Goal: Task Accomplishment & Management: Manage account settings

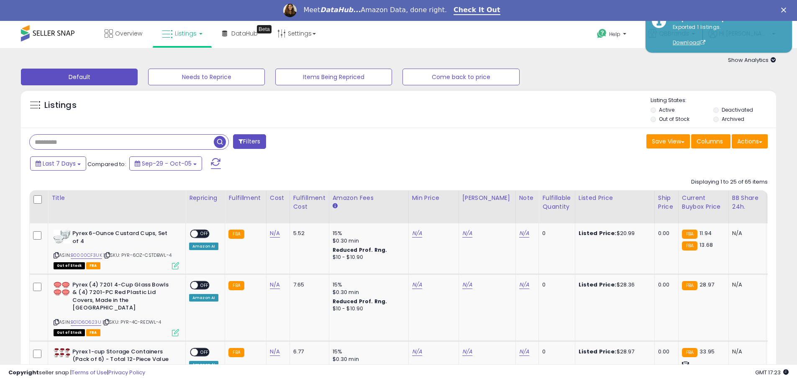
click at [637, 83] on div "Default Needs to Reprice Items Being Repriced Come back to price" at bounding box center [398, 74] width 776 height 21
click at [786, 9] on polygon "Close" at bounding box center [783, 10] width 5 height 5
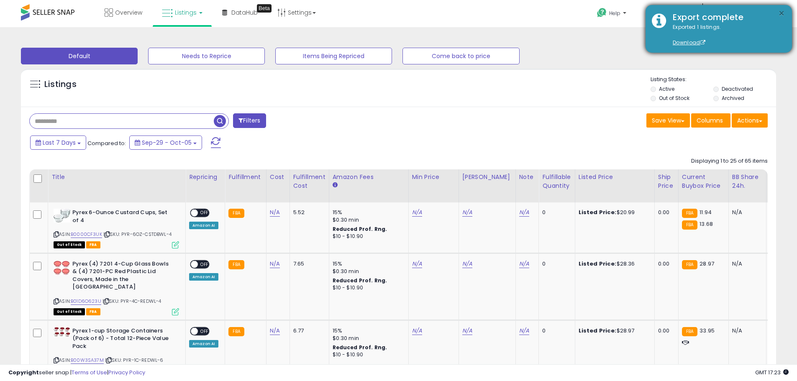
click at [782, 15] on button "×" at bounding box center [781, 13] width 7 height 10
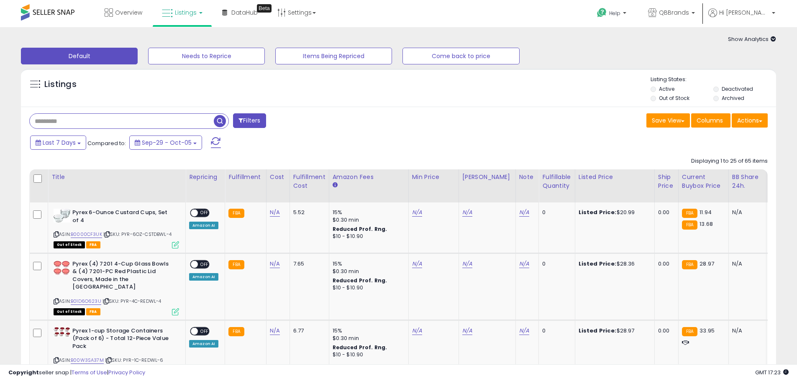
click at [520, 105] on div "Listings Active" at bounding box center [398, 88] width 755 height 39
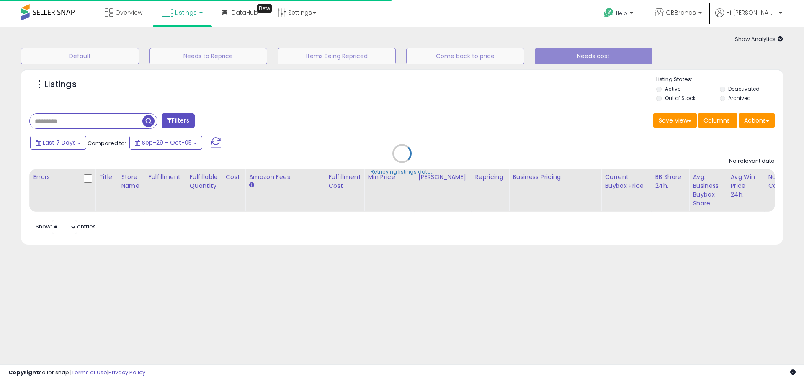
type input "**********"
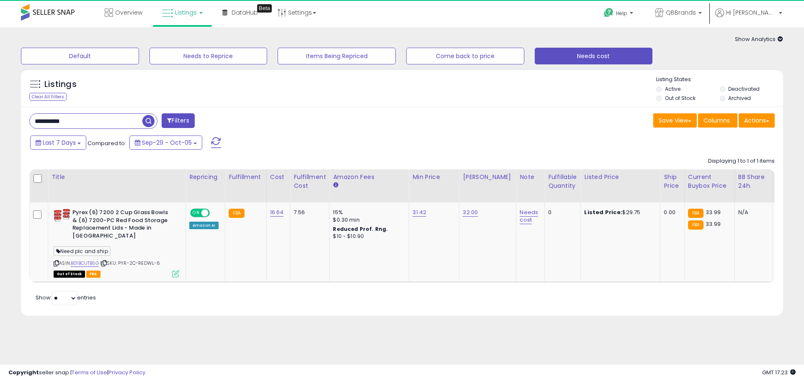
click at [543, 83] on div "Listings Clear All Filters Listing States:" at bounding box center [402, 90] width 762 height 28
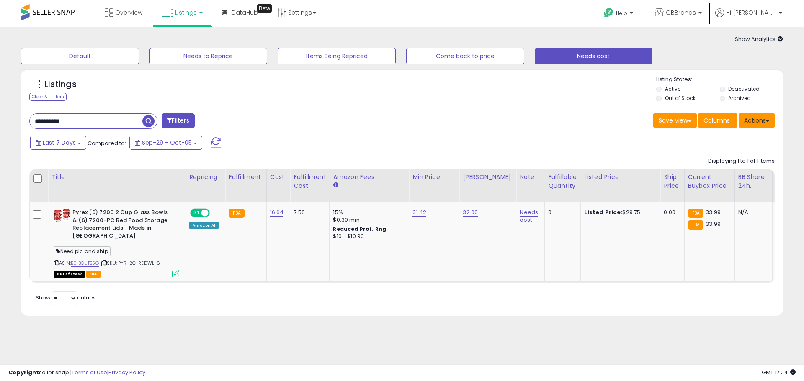
click at [768, 121] on span at bounding box center [766, 122] width 3 height 2
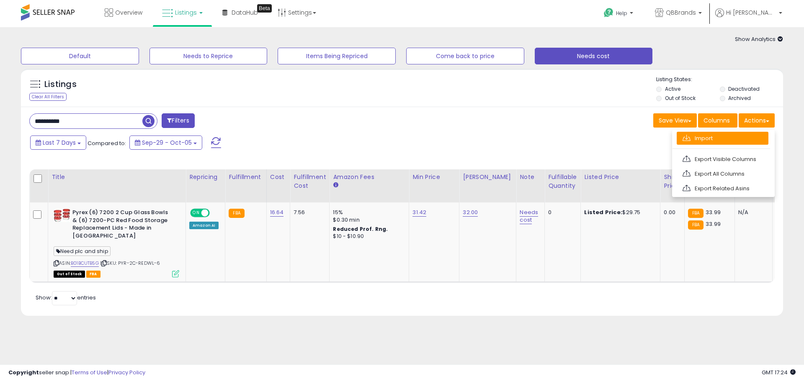
click at [708, 138] on link "Import" at bounding box center [722, 138] width 92 height 13
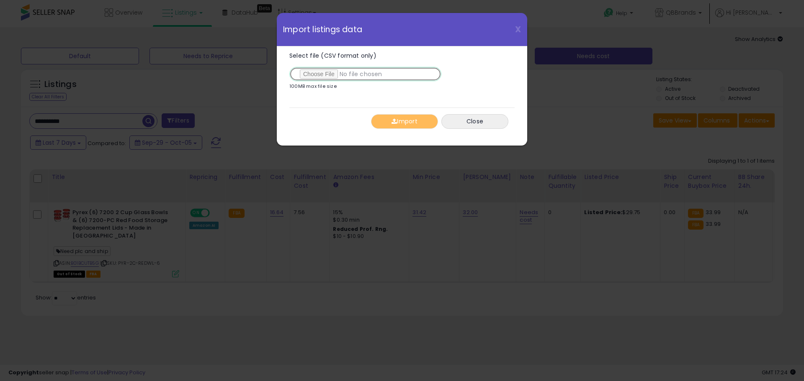
click at [320, 75] on input "Select file (CSV format only)" at bounding box center [365, 74] width 152 height 14
click at [518, 28] on span "X" at bounding box center [518, 29] width 6 height 12
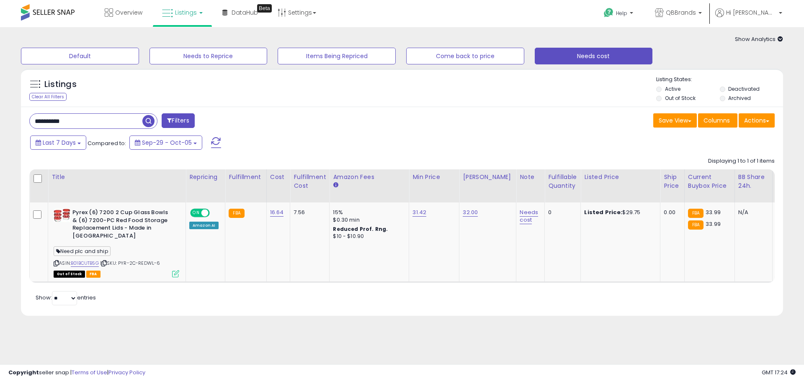
click at [529, 148] on div "Last 7 Days Compared to: Sep-29 - Oct-05" at bounding box center [307, 143] width 559 height 19
click at [175, 270] on icon at bounding box center [175, 273] width 7 height 7
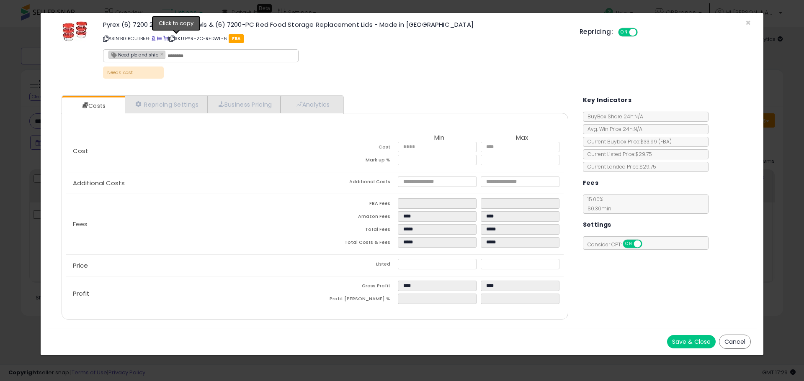
click at [175, 40] on icon at bounding box center [171, 38] width 5 height 5
click at [746, 22] on span "×" at bounding box center [747, 23] width 5 height 12
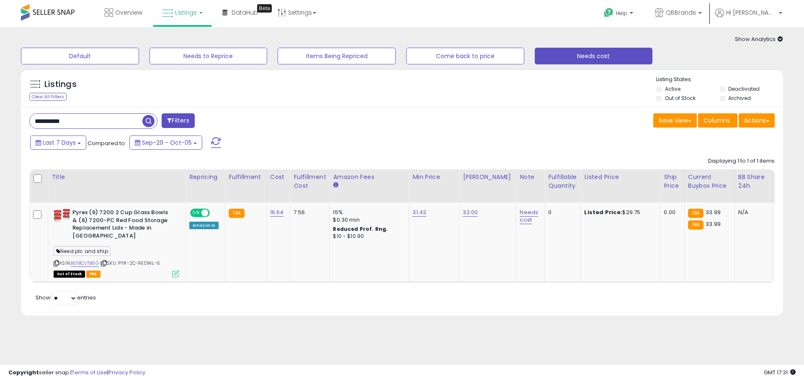
click at [511, 121] on div "Save View Save As New View Update Current View Columns Actions Import Export Vi…" at bounding box center [591, 121] width 379 height 16
click at [177, 270] on icon at bounding box center [175, 273] width 7 height 7
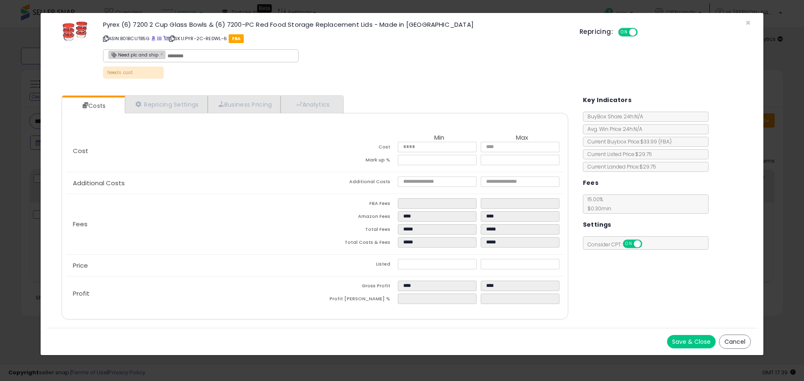
click at [732, 341] on button "Cancel" at bounding box center [735, 342] width 32 height 14
